Goal: Ask a question: Seek information or help from site administrators or community

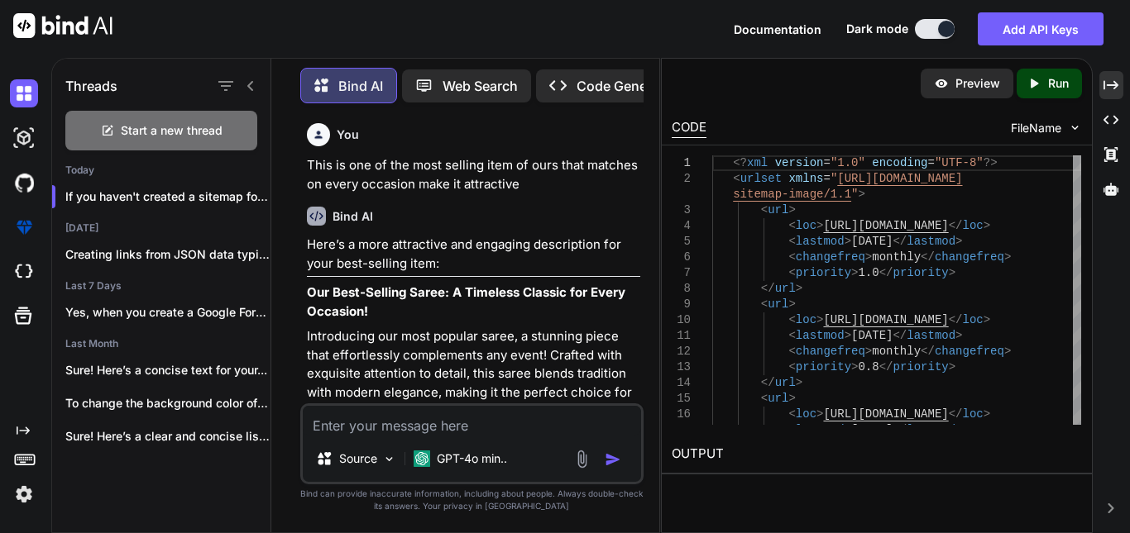
scroll to position [11058, 0]
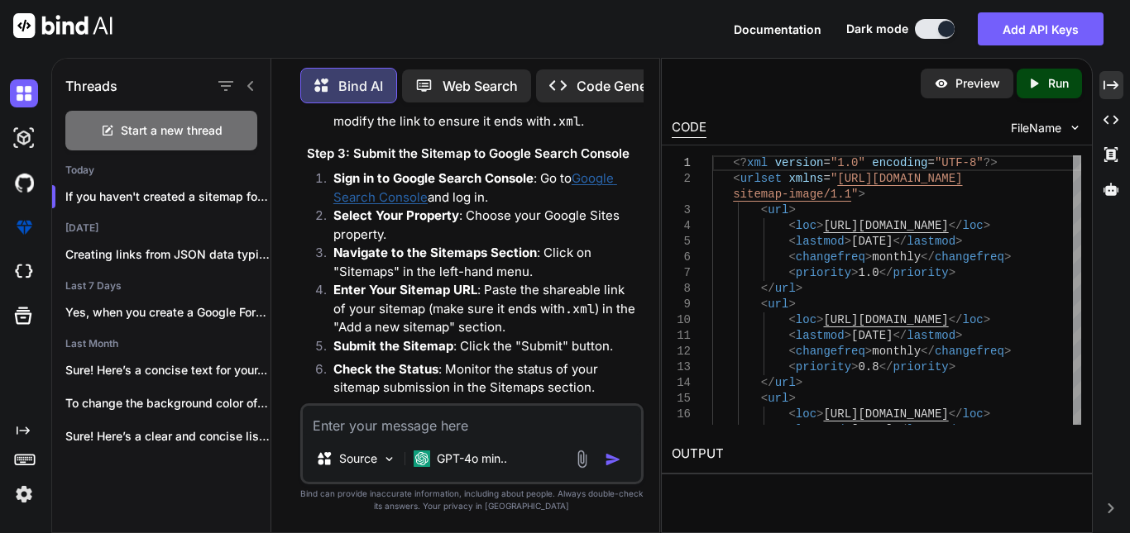
click at [628, 404] on p "By following these steps, you can create and submit a sitemap for your Google S…" at bounding box center [473, 441] width 333 height 74
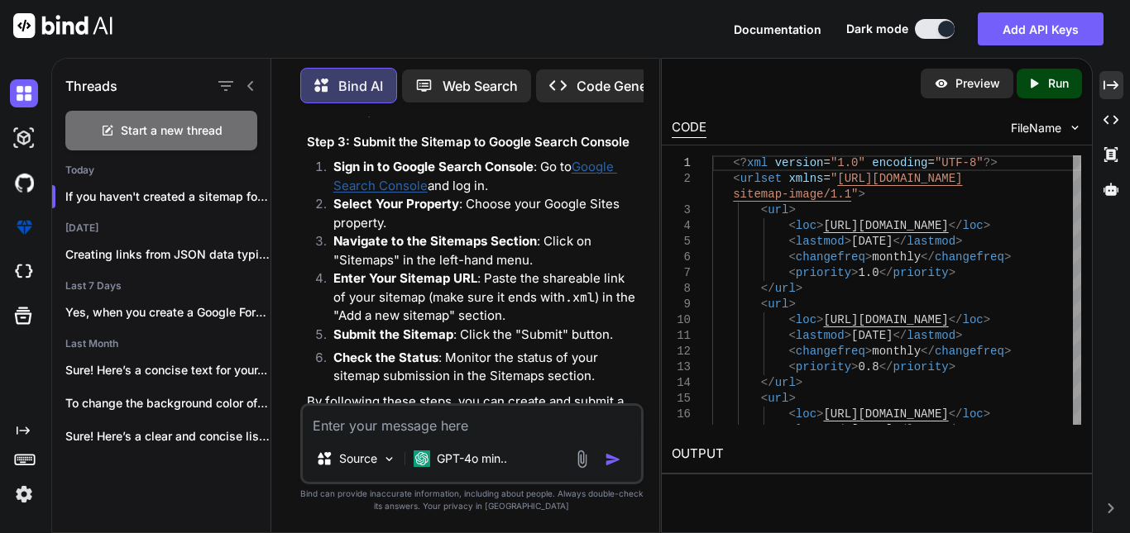
scroll to position [11073, 0]
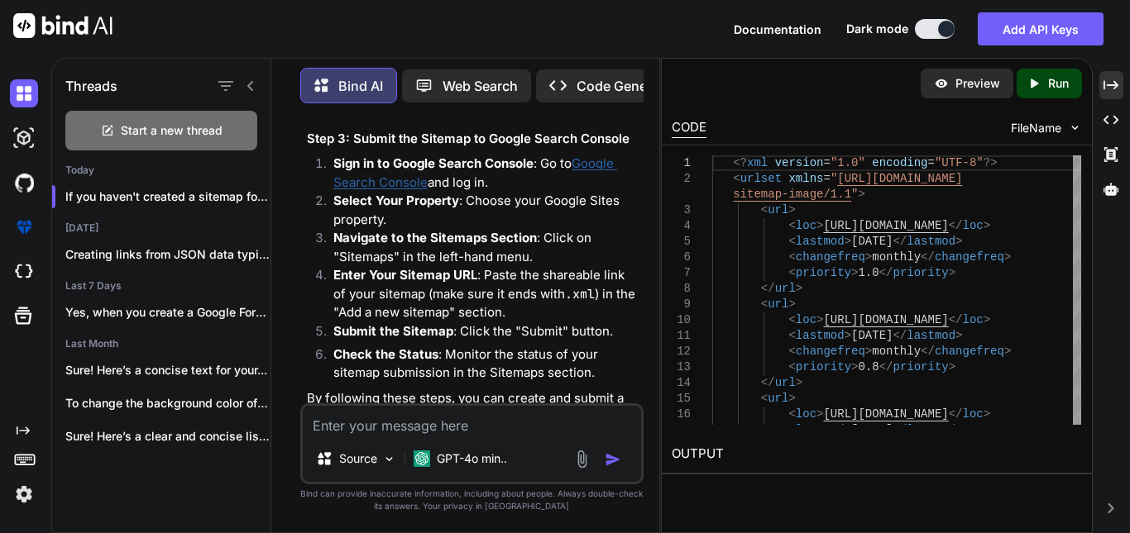
click at [427, 426] on textarea at bounding box center [472, 421] width 338 height 30
type textarea "the drive thing is not working"
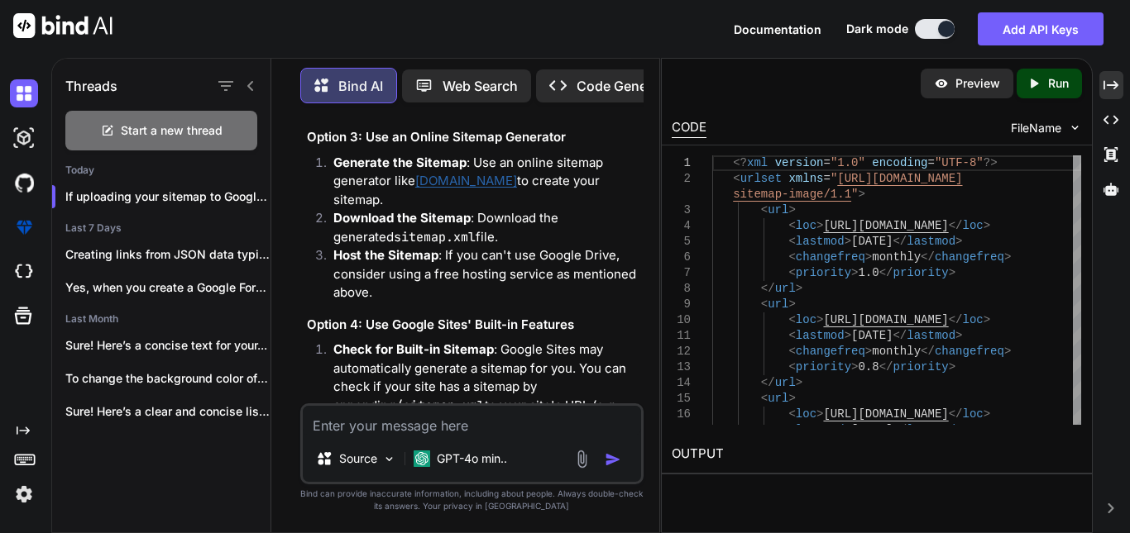
scroll to position [12197, 0]
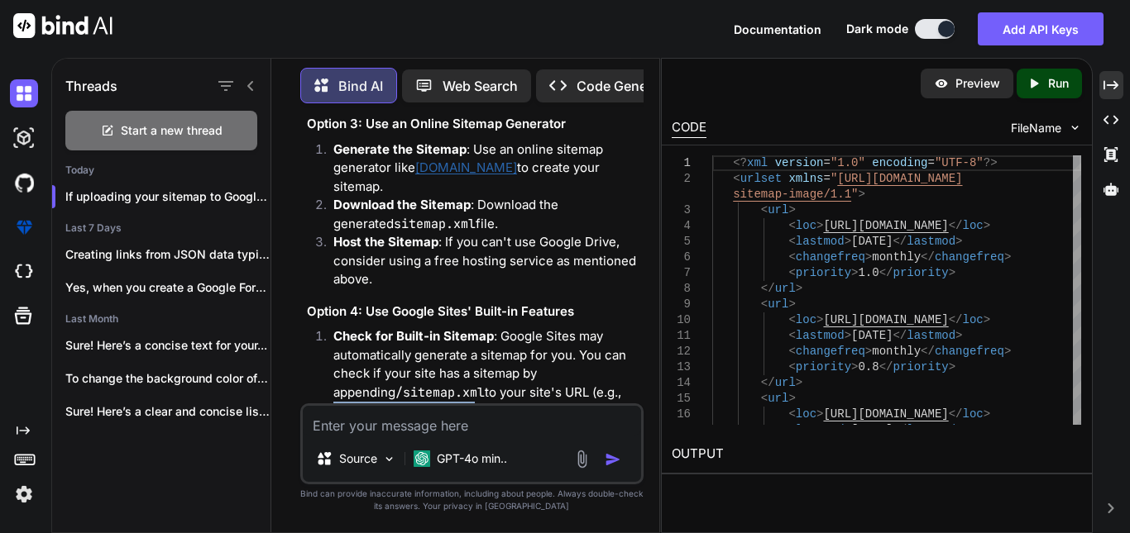
drag, startPoint x: 334, startPoint y: 342, endPoint x: 517, endPoint y: 361, distance: 183.7
click at [517, 361] on p "Check for Built-in Sitemap : Google Sites may automatically generate a sitemap …" at bounding box center [486, 373] width 307 height 93
click at [497, 361] on p "Check for Built-in Sitemap : Google Sites may automatically generate a sitemap …" at bounding box center [486, 373] width 307 height 93
drag, startPoint x: 448, startPoint y: 359, endPoint x: 320, endPoint y: 337, distance: 130.0
click at [320, 337] on li "Check for Built-in Sitemap : Google Sites may automatically generate a sitemap …" at bounding box center [480, 373] width 320 height 93
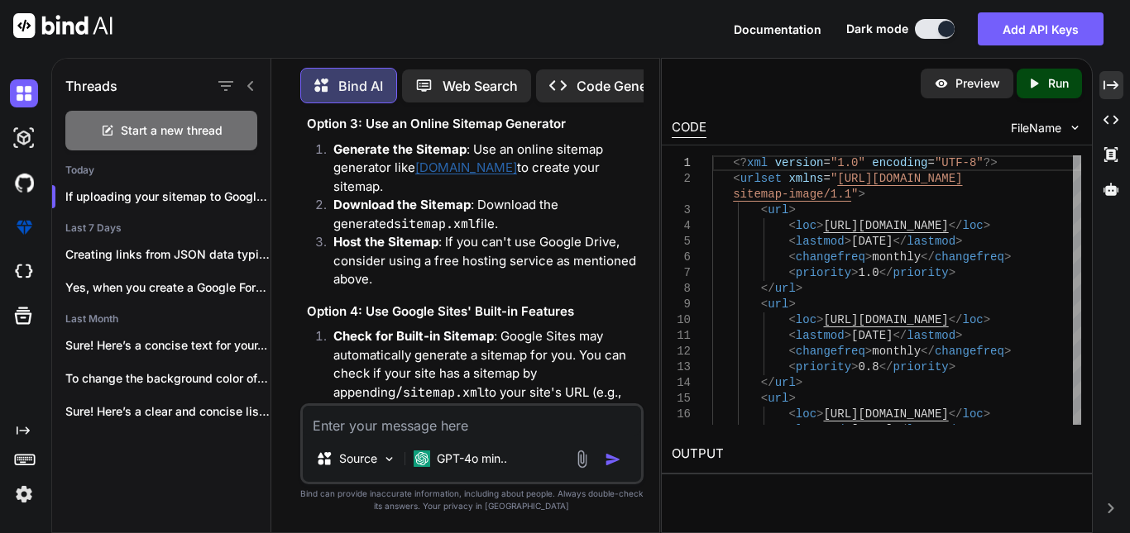
click at [317, 335] on ol "Check for Built-in Sitemap : Google Sites may automatically generate a sitemap …" at bounding box center [473, 392] width 333 height 131
drag, startPoint x: 450, startPoint y: 362, endPoint x: 270, endPoint y: 342, distance: 181.4
click at [270, 342] on div "Threads Start a new thread [DATE] If uploading your sitemap to Google Driv... L…" at bounding box center [355, 294] width 607 height 478
click at [441, 403] on code "[URL][DOMAIN_NAME]" at bounding box center [400, 411] width 134 height 17
drag, startPoint x: 452, startPoint y: 369, endPoint x: 313, endPoint y: 344, distance: 141.1
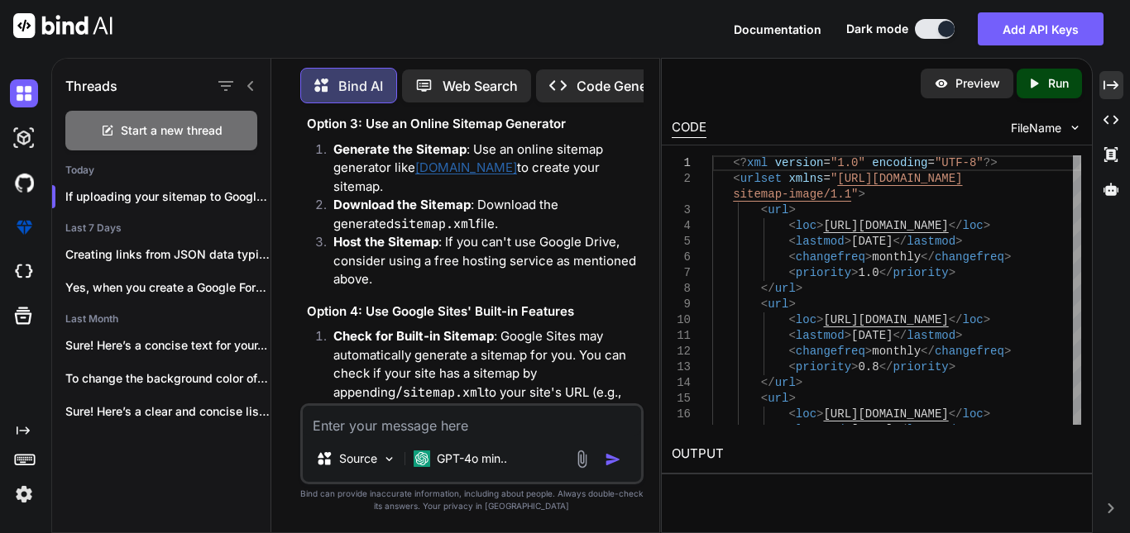
click at [313, 344] on ol "Check for Built-in Sitemap : Google Sites may automatically generate a sitemap …" at bounding box center [473, 392] width 333 height 131
copy code "[URL][DOMAIN_NAME]"
